Goal: Use online tool/utility

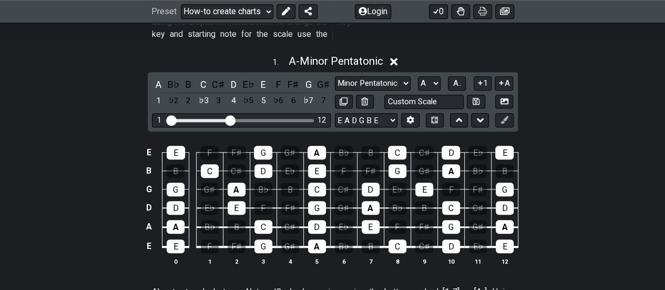
scroll to position [316, 0]
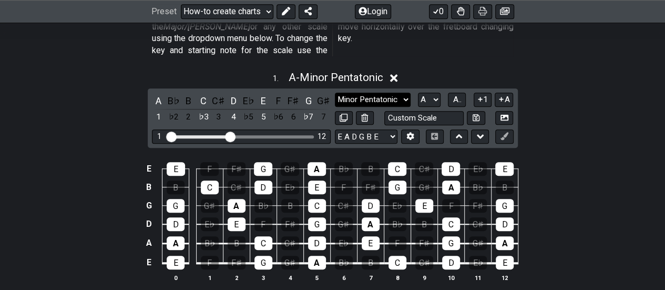
click at [407, 93] on select "Minor Pentatonic New Scale Minor Pentatonic Major Pentatonic Minor Blues Major …" at bounding box center [373, 100] width 76 height 14
select select "Mixolydian b6"
click at [335, 93] on select "Minor Pentatonic New Scale Minor Pentatonic Major Pentatonic Minor Blues Major …" at bounding box center [373, 100] width 76 height 14
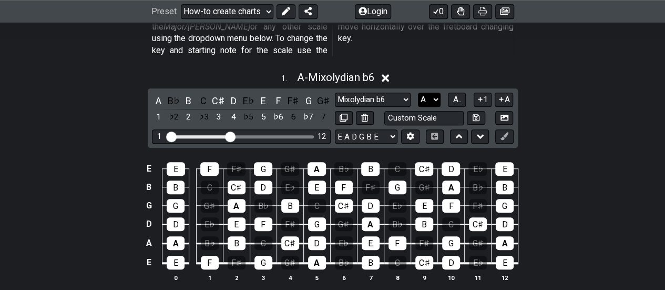
click at [434, 93] on select "A♭ A A♯ B♭ B C C♯ D♭ D D♯ E♭ E F F♯ G♭ G G♯" at bounding box center [429, 100] width 23 height 14
select select "G"
click at [418, 93] on select "A♭ A A♯ B♭ B C C♯ D♭ D D♯ E♭ E F F♯ G♭ G G♯" at bounding box center [429, 100] width 23 height 14
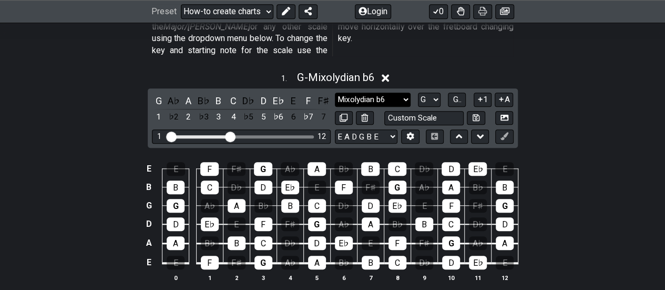
click at [407, 93] on select "Minor Pentatonic New Scale Minor Pentatonic Major Pentatonic Minor Blues Major …" at bounding box center [373, 100] width 76 height 14
click at [335, 93] on select "Minor Pentatonic New Scale Minor Pentatonic Major Pentatonic Minor Blues Major …" at bounding box center [373, 100] width 76 height 14
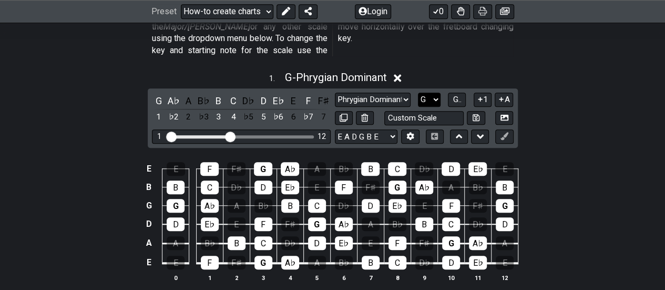
click at [436, 93] on select "A♭ A A♯ B♭ B C C♯ D♭ D D♯ E♭ E F F♯ G♭ G G♯" at bounding box center [429, 100] width 23 height 14
click at [410, 93] on select "Minor Pentatonic New Scale Minor Pentatonic Major Pentatonic Minor Blues Major …" at bounding box center [373, 100] width 76 height 14
select select "Major 7th"
click at [335, 93] on select "Minor Pentatonic New Scale Minor Pentatonic Major Pentatonic Minor Blues Major …" at bounding box center [373, 100] width 76 height 14
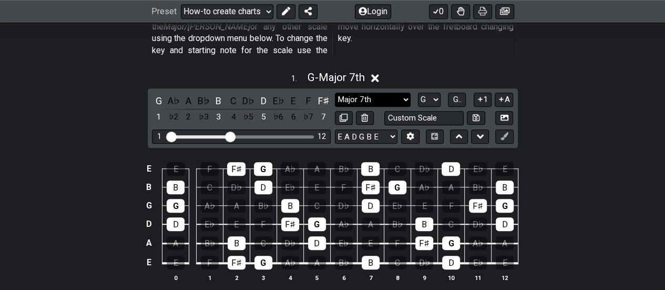
click at [407, 93] on select "Minor Pentatonic New Scale Minor Pentatonic Major Pentatonic Minor Blues Major …" at bounding box center [373, 100] width 76 height 14
